Goal: Contribute content: Add original content to the website for others to see

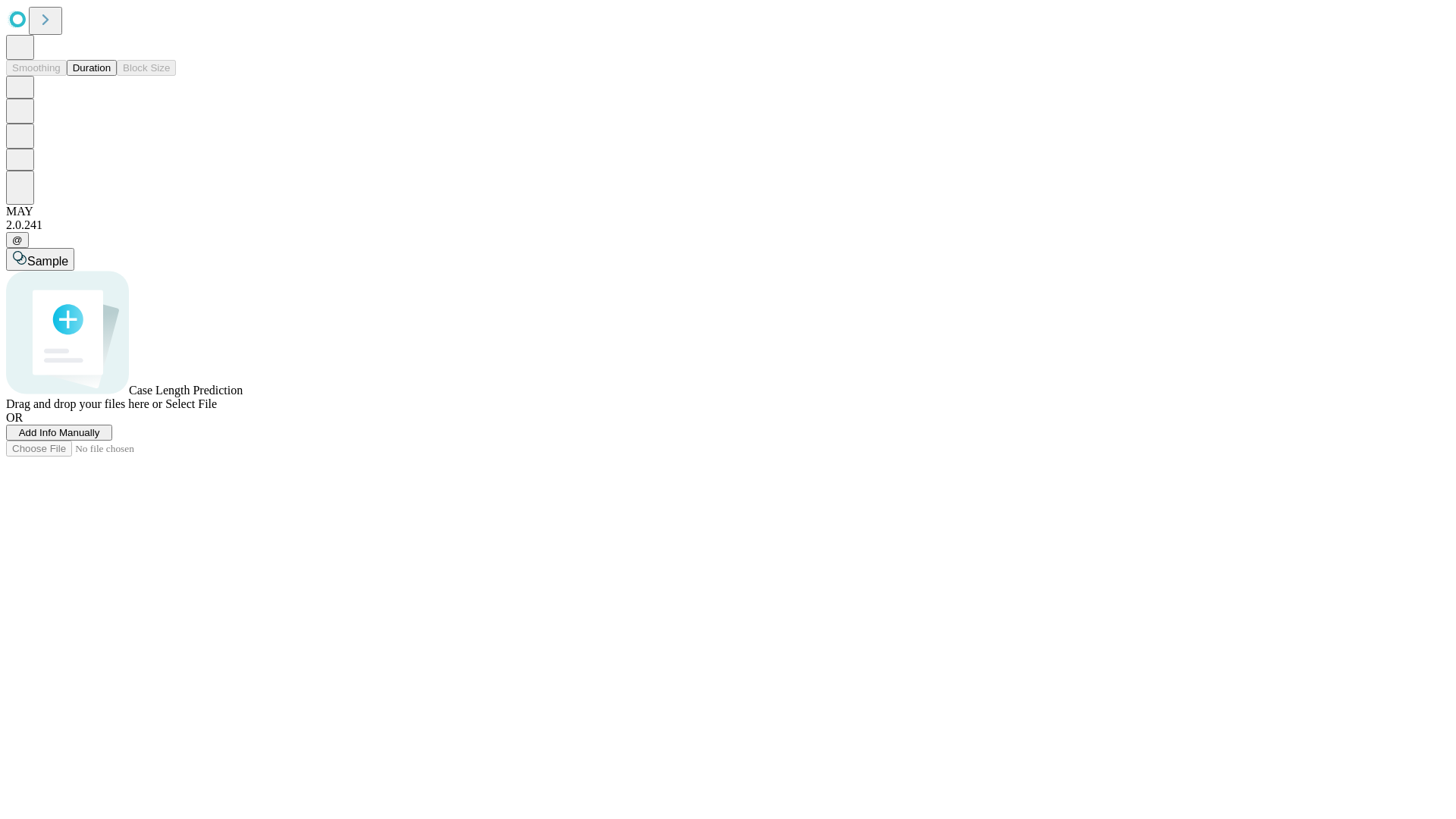
click at [111, 75] on button "Duration" at bounding box center [91, 68] width 50 height 16
click at [100, 438] on span "Add Info Manually" at bounding box center [59, 433] width 81 height 11
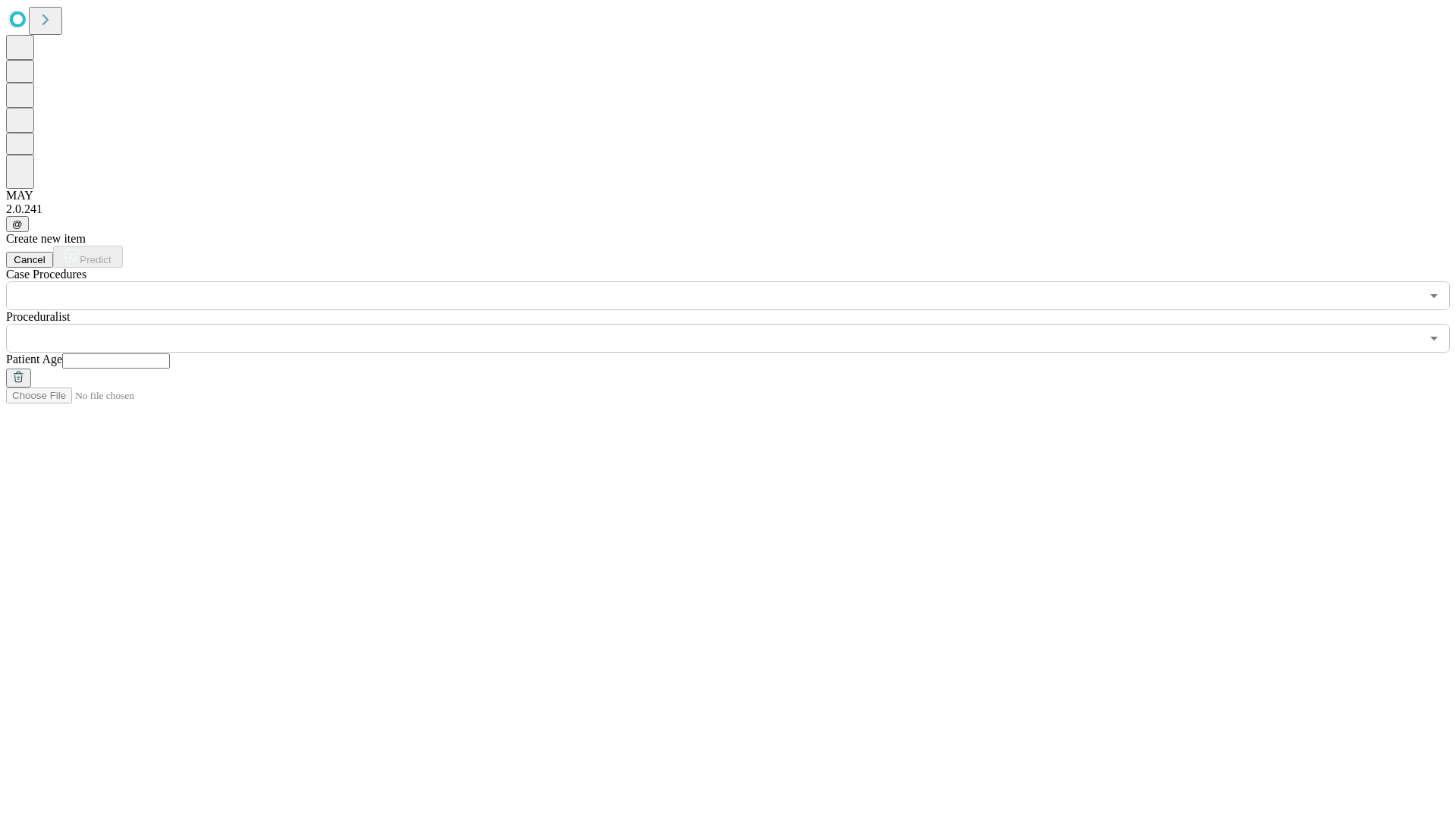
click at [170, 353] on input "text" at bounding box center [116, 361] width 107 height 15
type input "**"
click at [739, 324] on input "text" at bounding box center [712, 338] width 1415 height 29
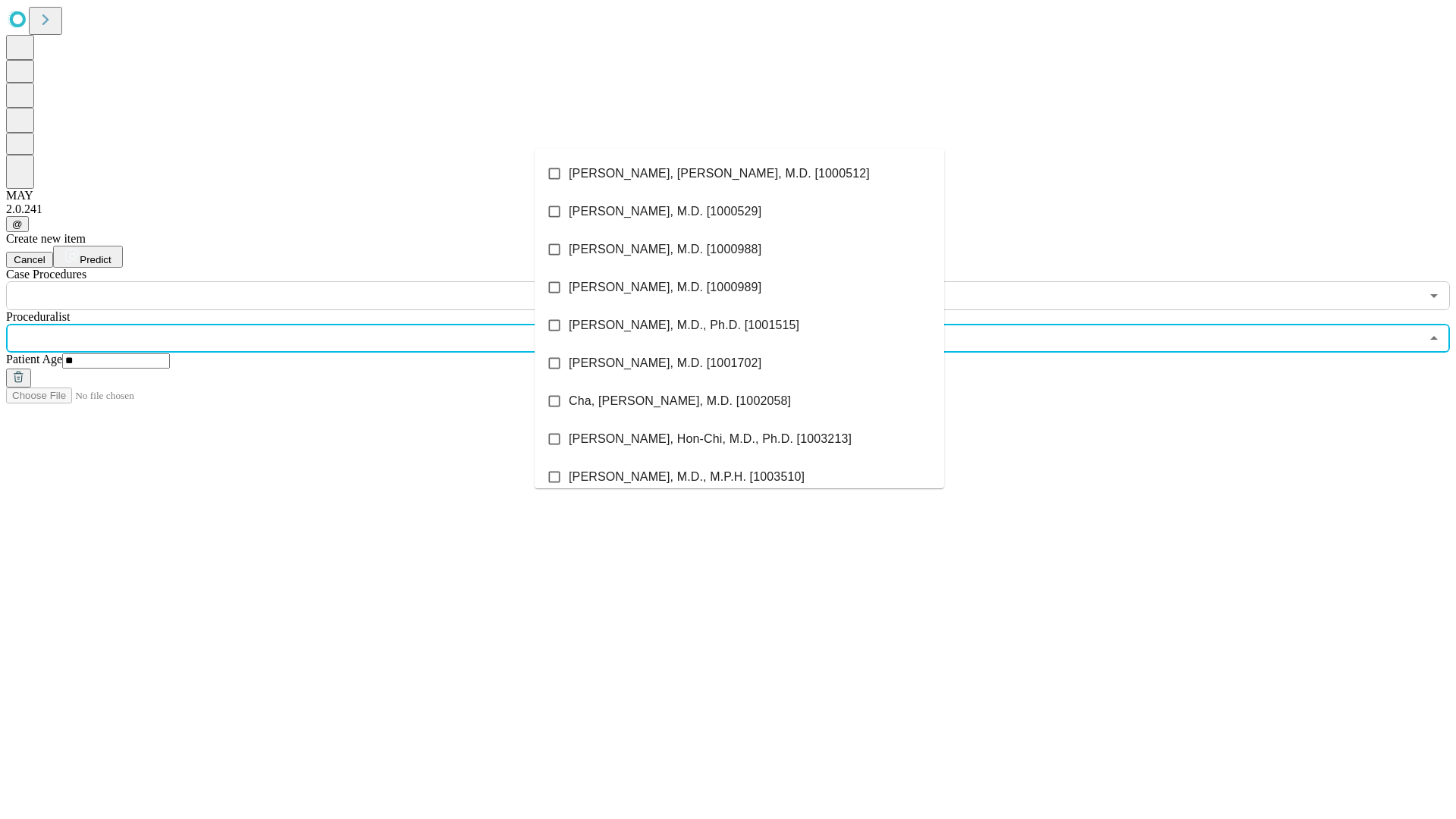
click at [740, 173] on li "[PERSON_NAME], [PERSON_NAME], M.D. [1000512]" at bounding box center [739, 173] width 410 height 38
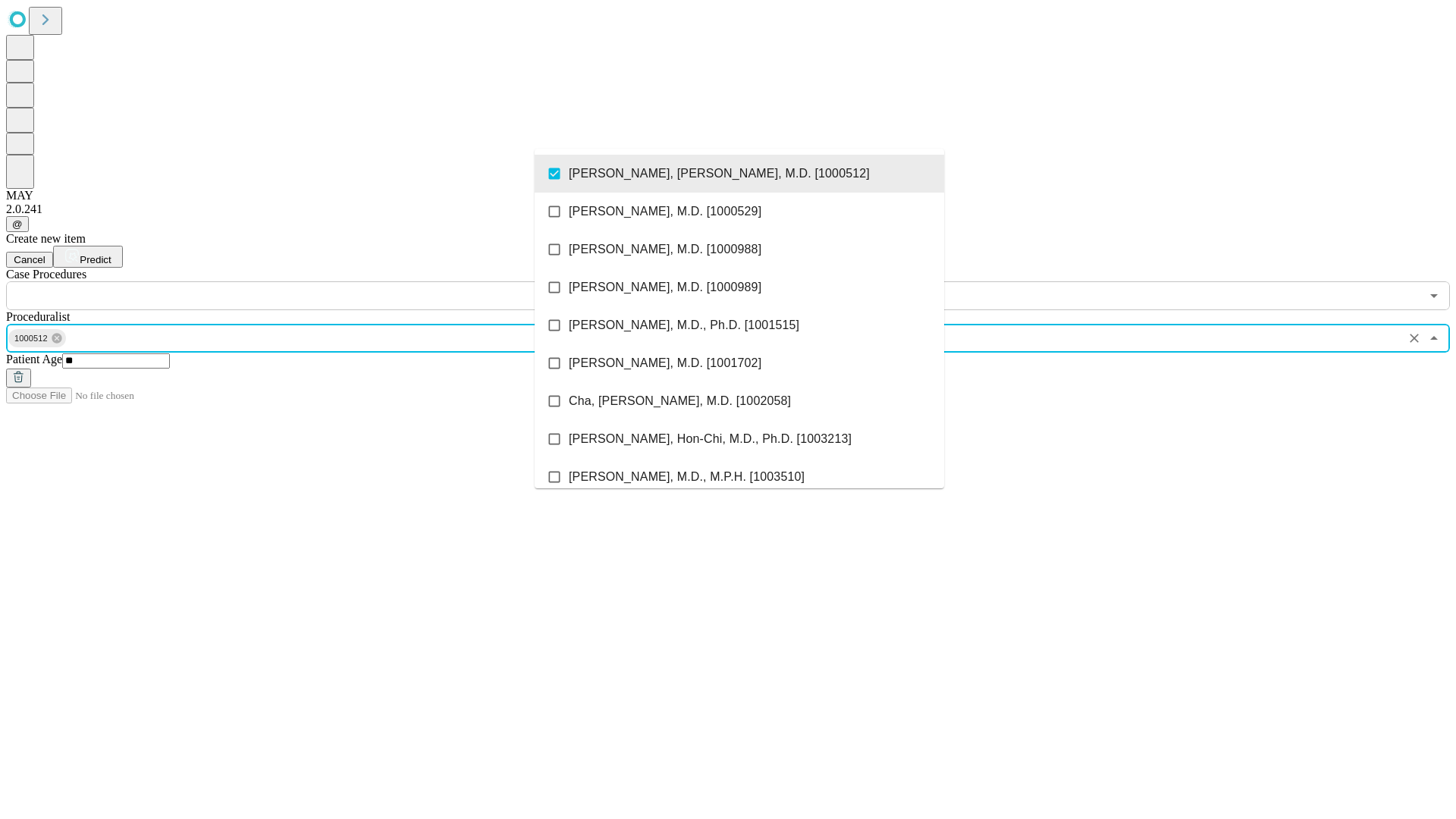
click at [319, 282] on input "text" at bounding box center [712, 296] width 1415 height 29
